Goal: Information Seeking & Learning: Learn about a topic

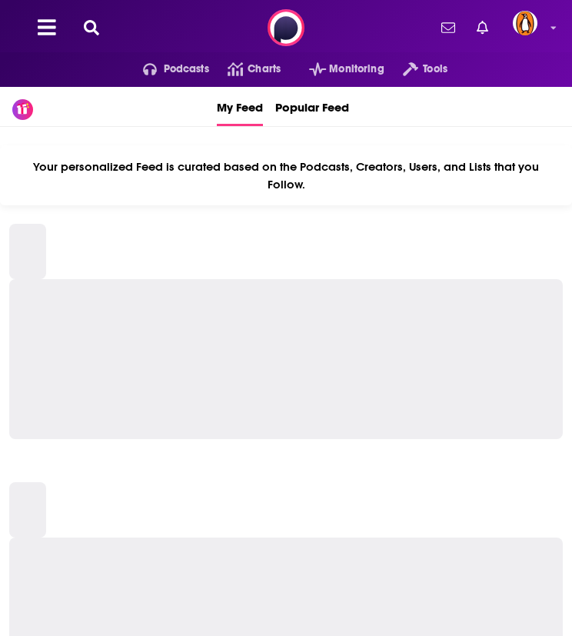
click at [97, 27] on icon at bounding box center [91, 27] width 15 height 15
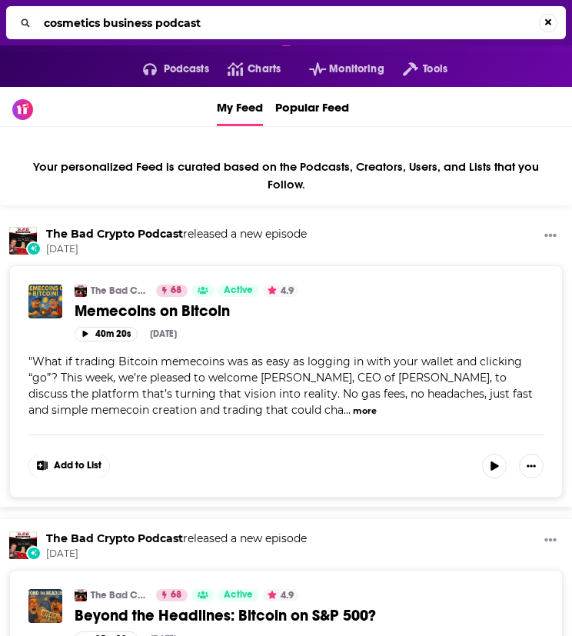
type input "cosmetics business podcast"
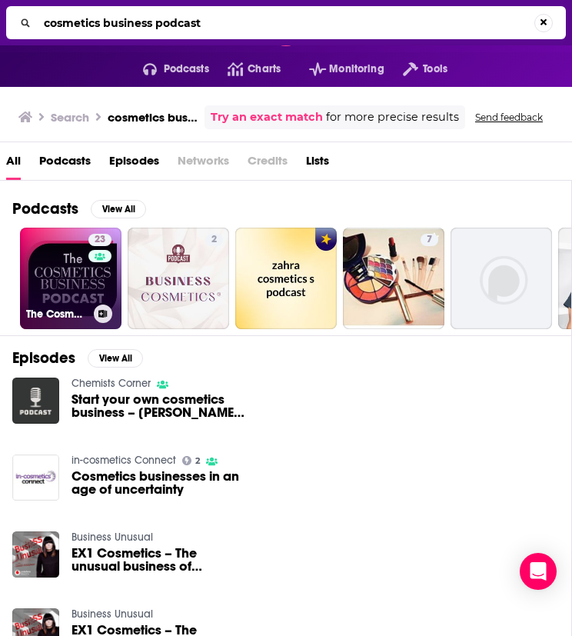
click at [68, 273] on link "23 The Cosmetics Business Podcast" at bounding box center [71, 279] width 102 height 102
